Goal: Connect with others: Connect with others

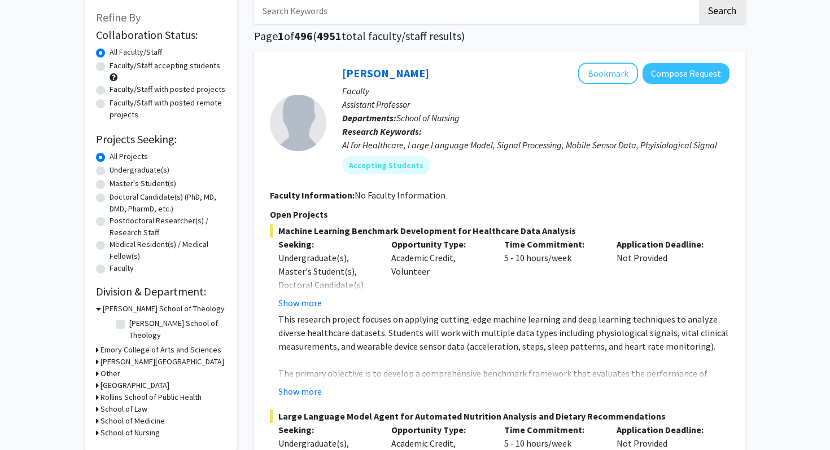
scroll to position [68, 0]
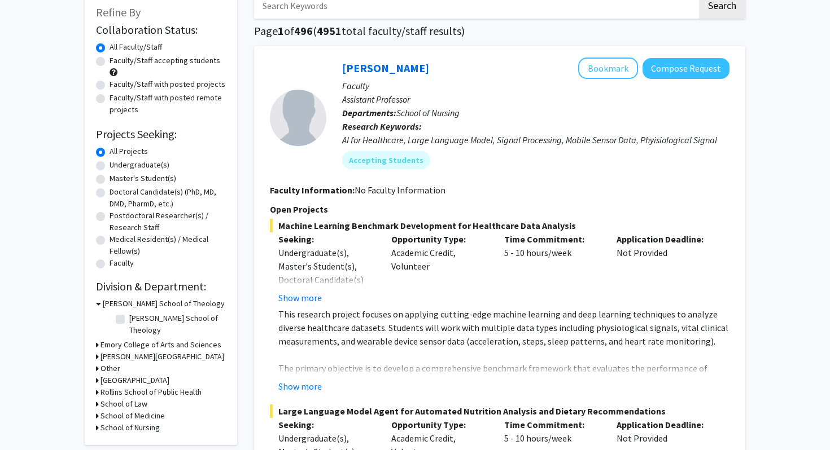
click at [109, 165] on label "Undergraduate(s)" at bounding box center [139, 165] width 60 height 12
click at [109, 165] on input "Undergraduate(s)" at bounding box center [112, 162] width 7 height 7
radio input "true"
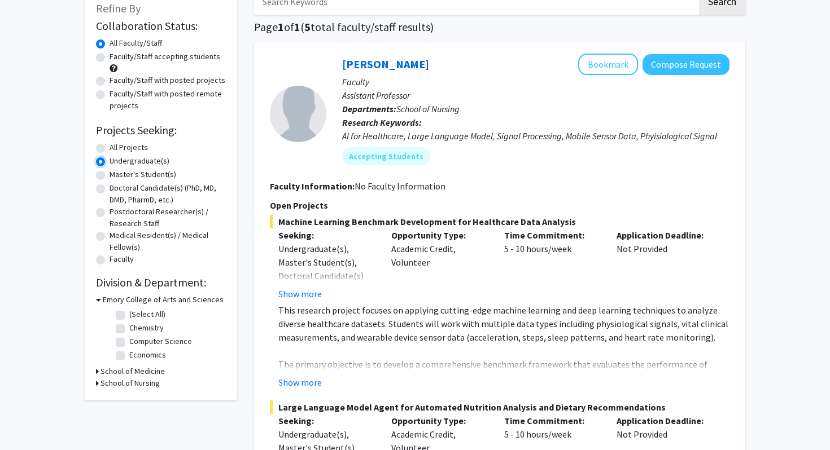
scroll to position [71, 0]
click at [109, 61] on label "Faculty/Staff accepting students" at bounding box center [164, 57] width 111 height 12
click at [109, 59] on input "Faculty/Staff accepting students" at bounding box center [112, 54] width 7 height 7
radio input "true"
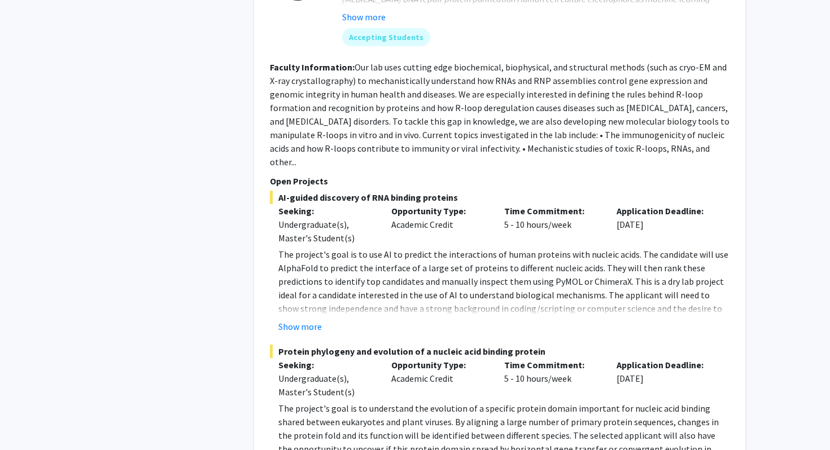
scroll to position [2085, 0]
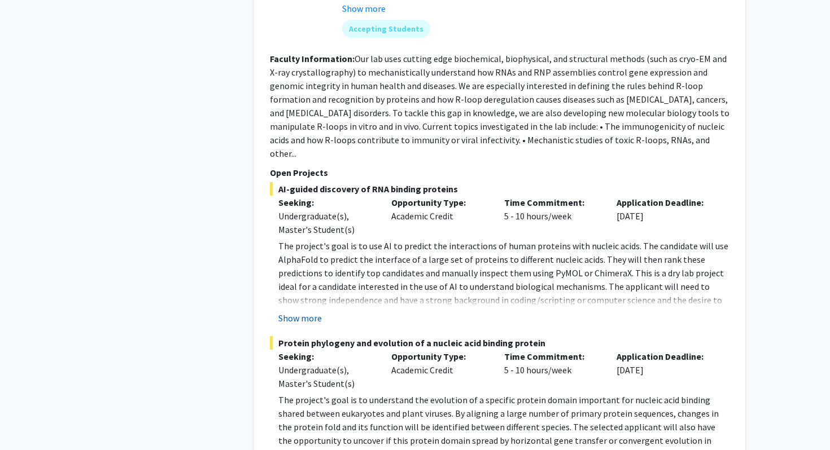
click at [292, 312] on button "Show more" at bounding box center [299, 319] width 43 height 14
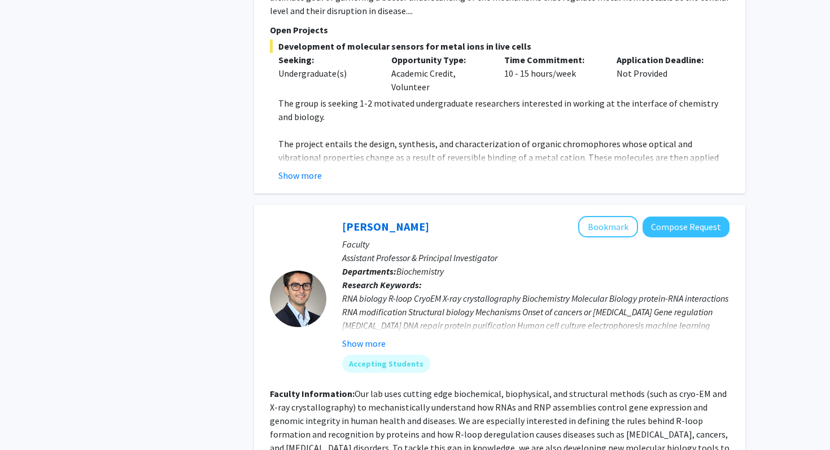
scroll to position [1749, 0]
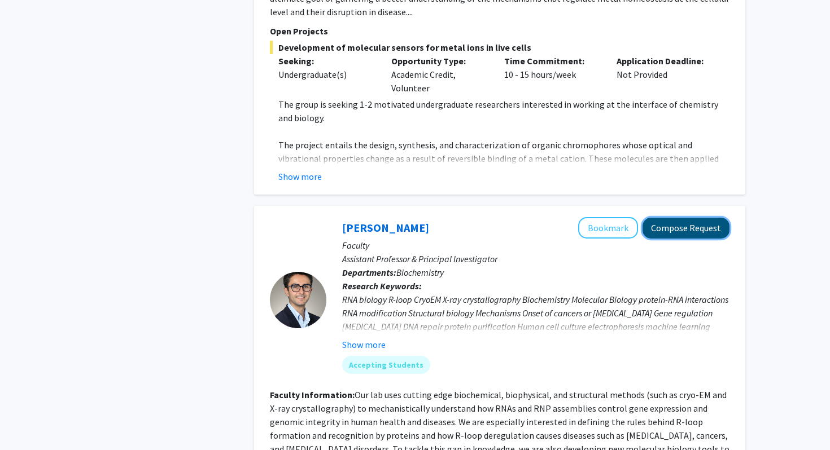
click at [664, 218] on button "Compose Request" at bounding box center [685, 228] width 87 height 21
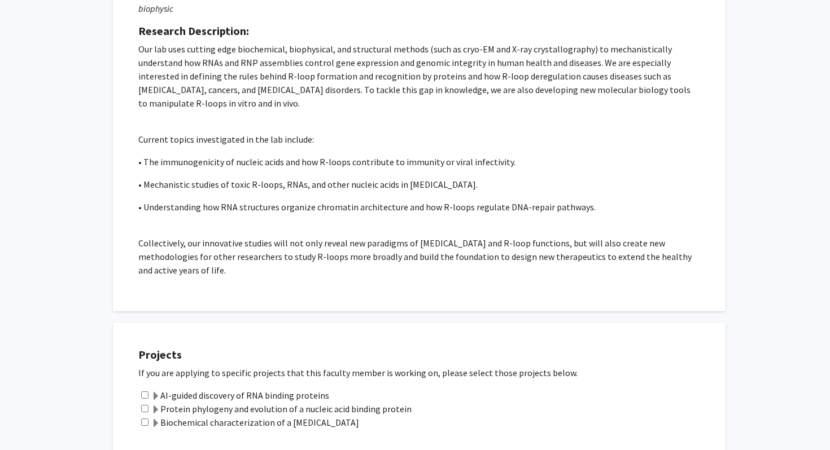
scroll to position [634, 0]
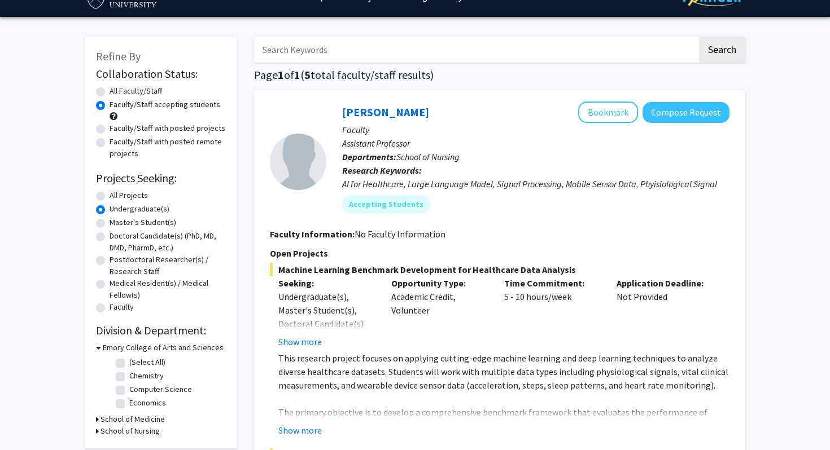
scroll to position [38, 0]
